Goal: Information Seeking & Learning: Learn about a topic

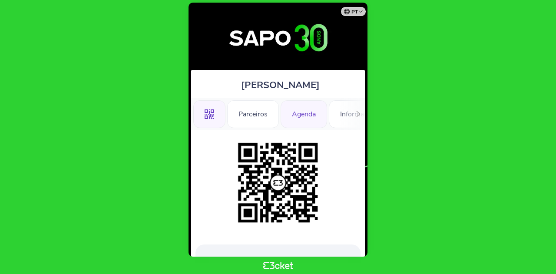
click at [314, 114] on div "Agenda" at bounding box center [304, 114] width 46 height 28
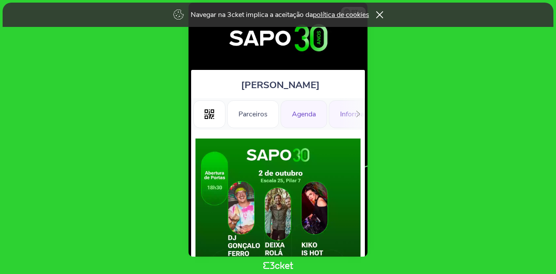
click at [335, 119] on div "Informações Adicionais" at bounding box center [376, 114] width 95 height 28
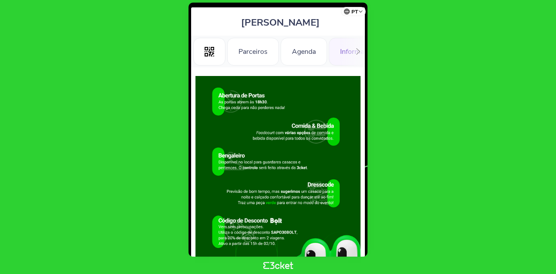
scroll to position [43, 0]
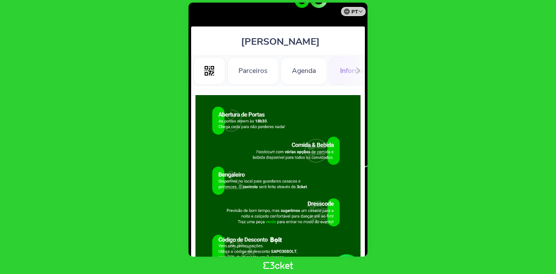
click at [358, 70] on icon at bounding box center [358, 70] width 7 height 7
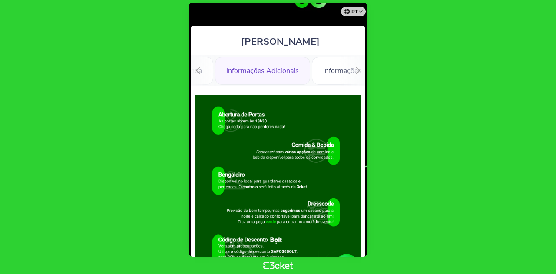
scroll to position [0, 122]
click at [323, 65] on div "Informações" at bounding box center [334, 71] width 61 height 28
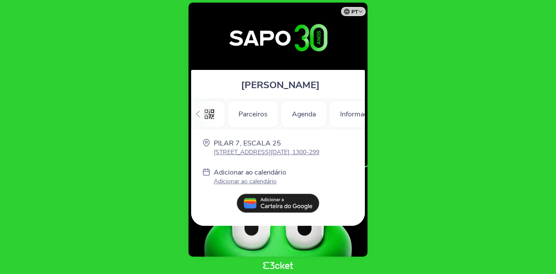
scroll to position [0, 122]
